Goal: Task Accomplishment & Management: Manage account settings

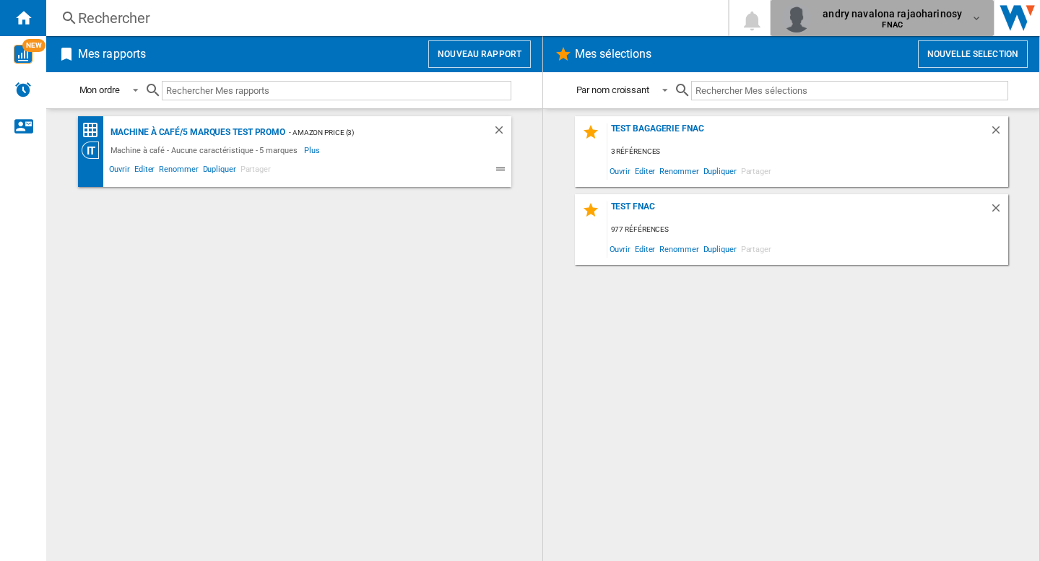
click at [910, 22] on span "FNAC" at bounding box center [892, 25] width 139 height 9
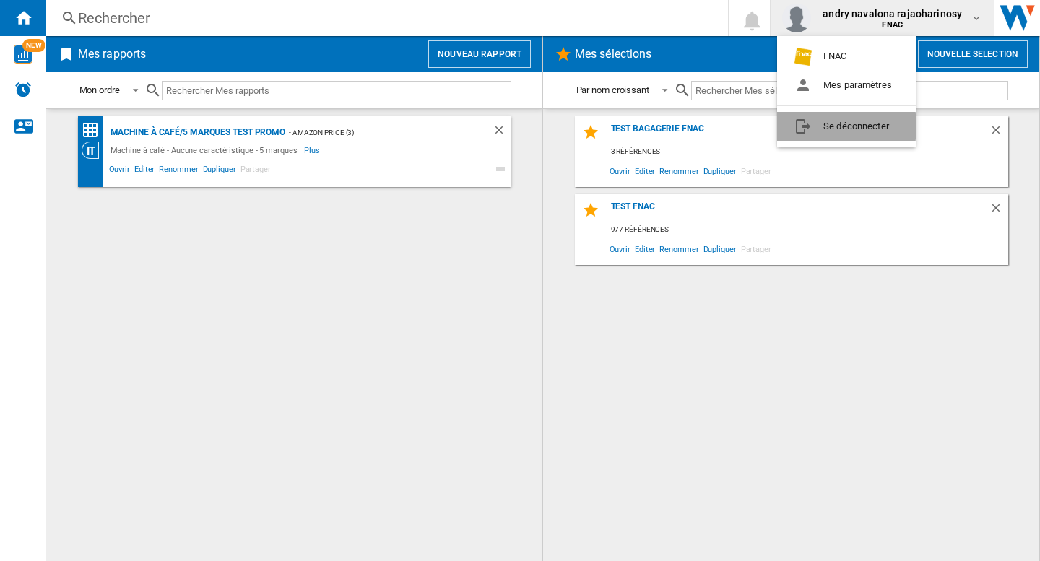
click at [834, 126] on button "Se déconnecter" at bounding box center [846, 126] width 139 height 29
